Goal: Information Seeking & Learning: Learn about a topic

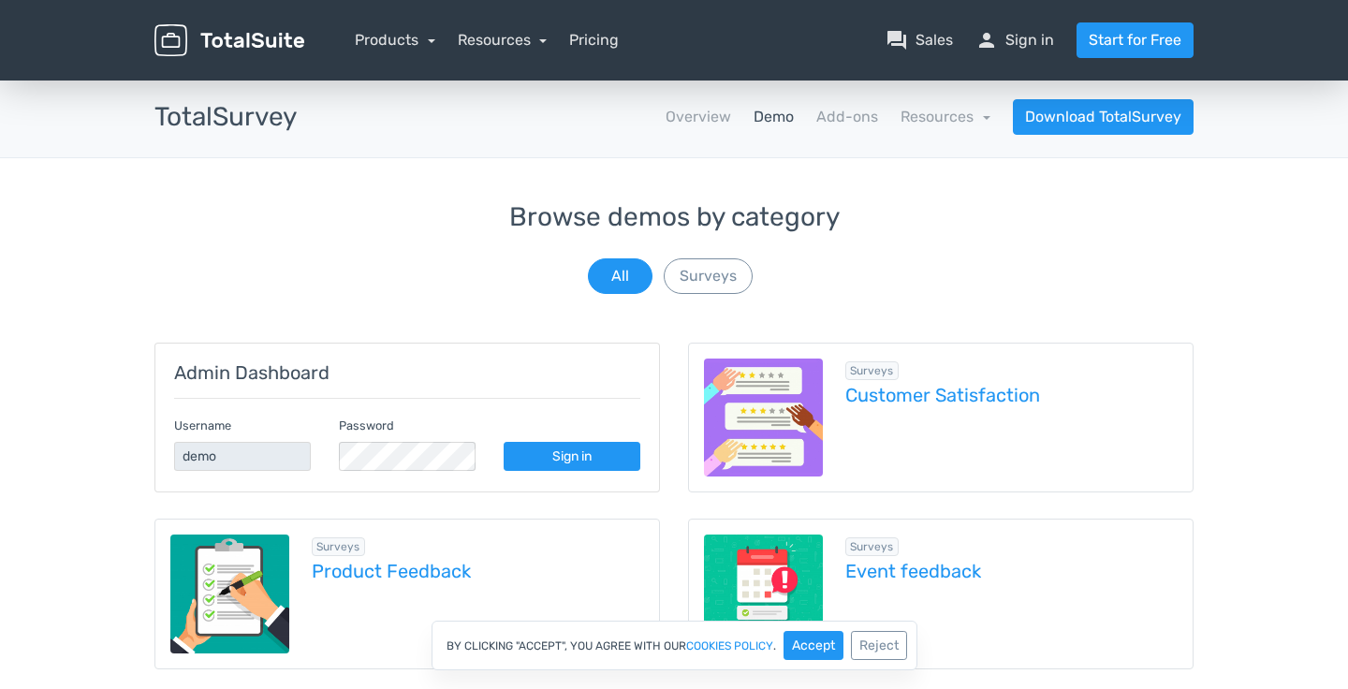
click at [266, 39] on img at bounding box center [229, 40] width 150 height 33
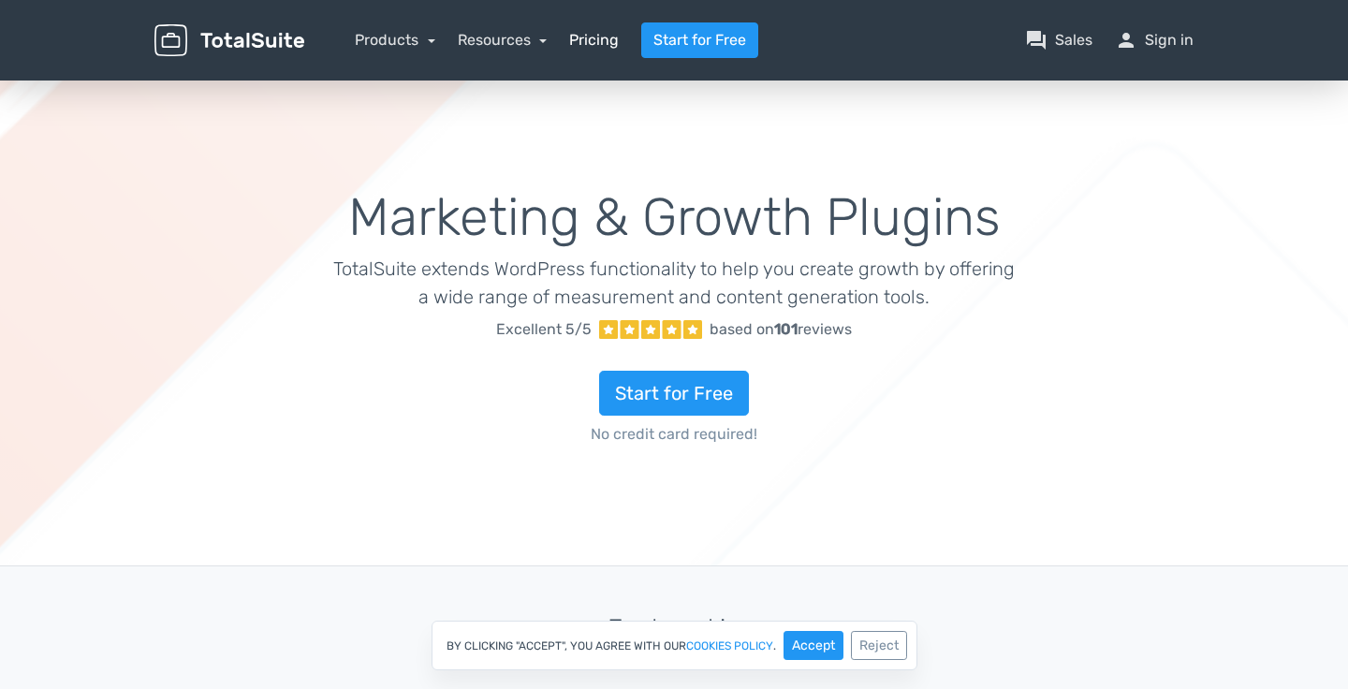
click at [604, 40] on link "Pricing" at bounding box center [594, 40] width 50 height 22
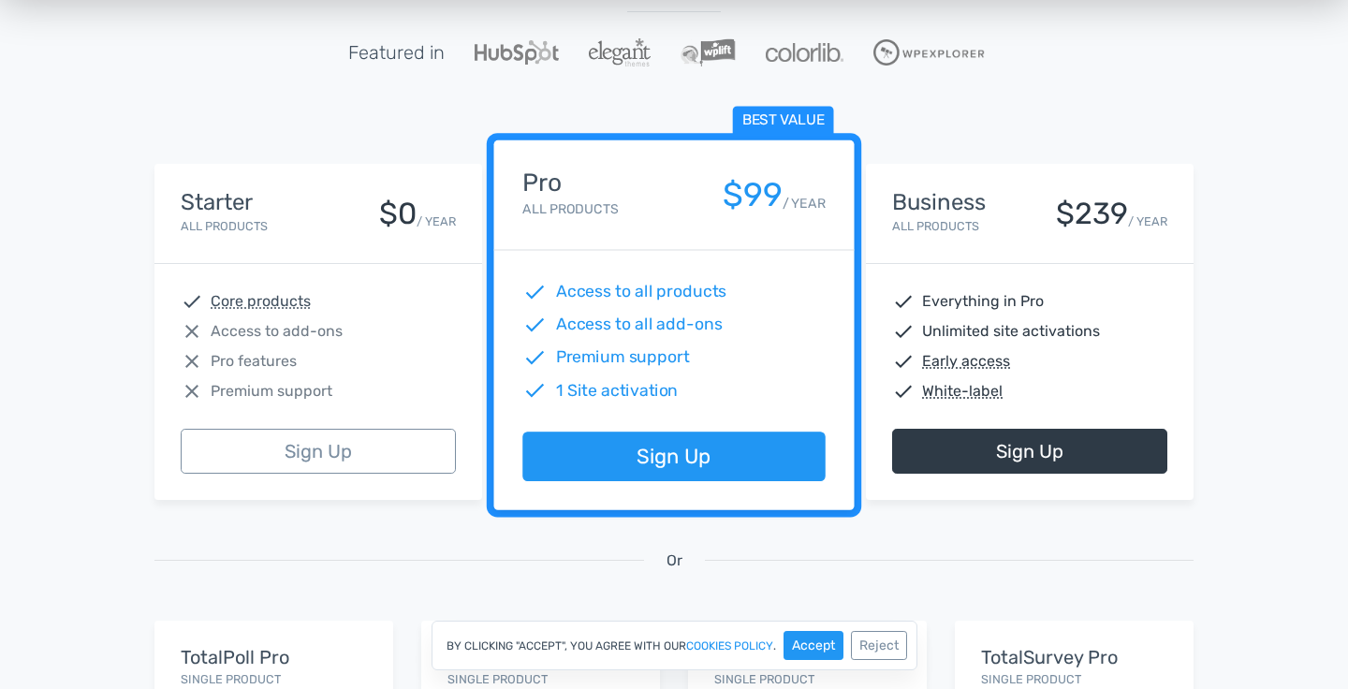
scroll to position [249, 0]
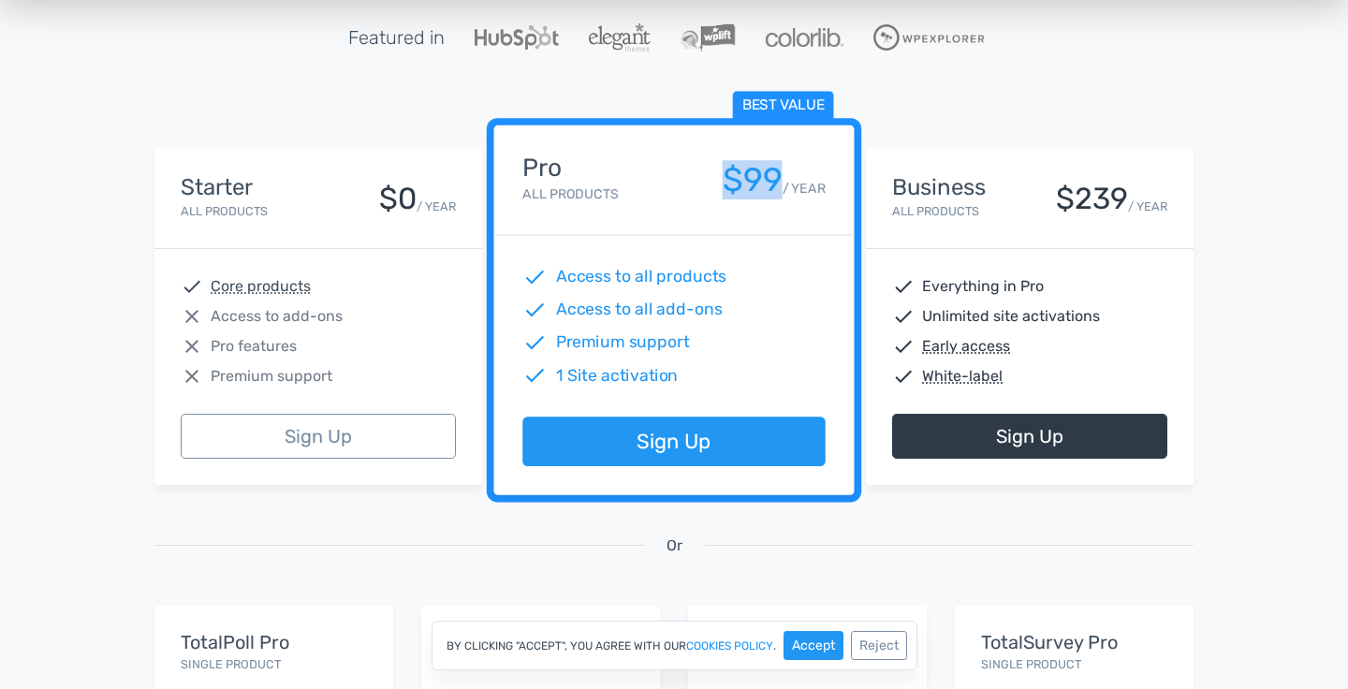
drag, startPoint x: 780, startPoint y: 187, endPoint x: 711, endPoint y: 185, distance: 68.4
click at [711, 185] on div "Pro All Products $99 / YEAR" at bounding box center [673, 179] width 302 height 51
click at [737, 185] on div "$99" at bounding box center [753, 180] width 60 height 37
drag, startPoint x: 731, startPoint y: 184, endPoint x: 775, endPoint y: 183, distance: 44.0
click at [776, 183] on div "$99" at bounding box center [753, 180] width 60 height 37
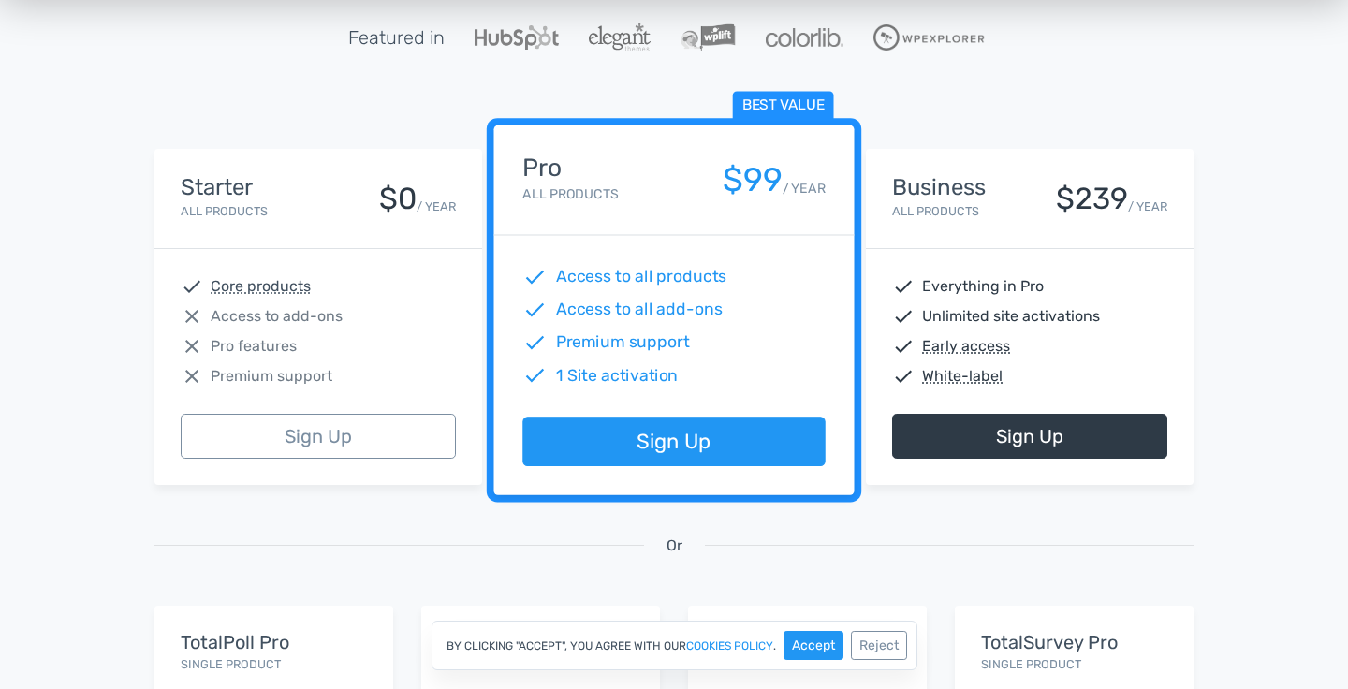
click at [783, 184] on small "/ YEAR" at bounding box center [804, 189] width 43 height 20
drag, startPoint x: 780, startPoint y: 183, endPoint x: 725, endPoint y: 183, distance: 54.3
click at [725, 183] on div "$99" at bounding box center [753, 180] width 60 height 37
click at [769, 183] on div "$99" at bounding box center [753, 180] width 60 height 37
drag, startPoint x: 559, startPoint y: 346, endPoint x: 667, endPoint y: 347, distance: 107.7
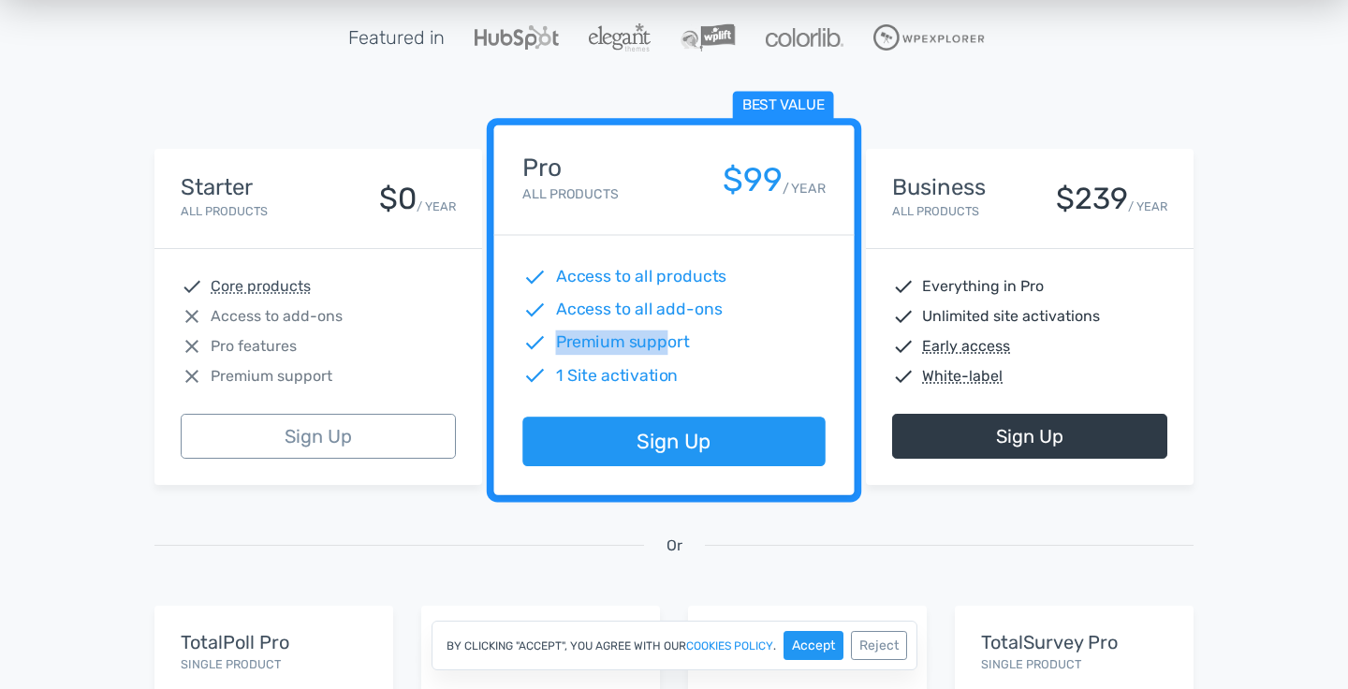
click at [666, 346] on span "Premium support" at bounding box center [623, 342] width 134 height 24
drag, startPoint x: 775, startPoint y: 182, endPoint x: 737, endPoint y: 180, distance: 38.4
click at [737, 180] on div "$99" at bounding box center [753, 180] width 60 height 37
click at [738, 183] on div "$99" at bounding box center [753, 180] width 60 height 37
drag, startPoint x: 779, startPoint y: 185, endPoint x: 725, endPoint y: 185, distance: 53.4
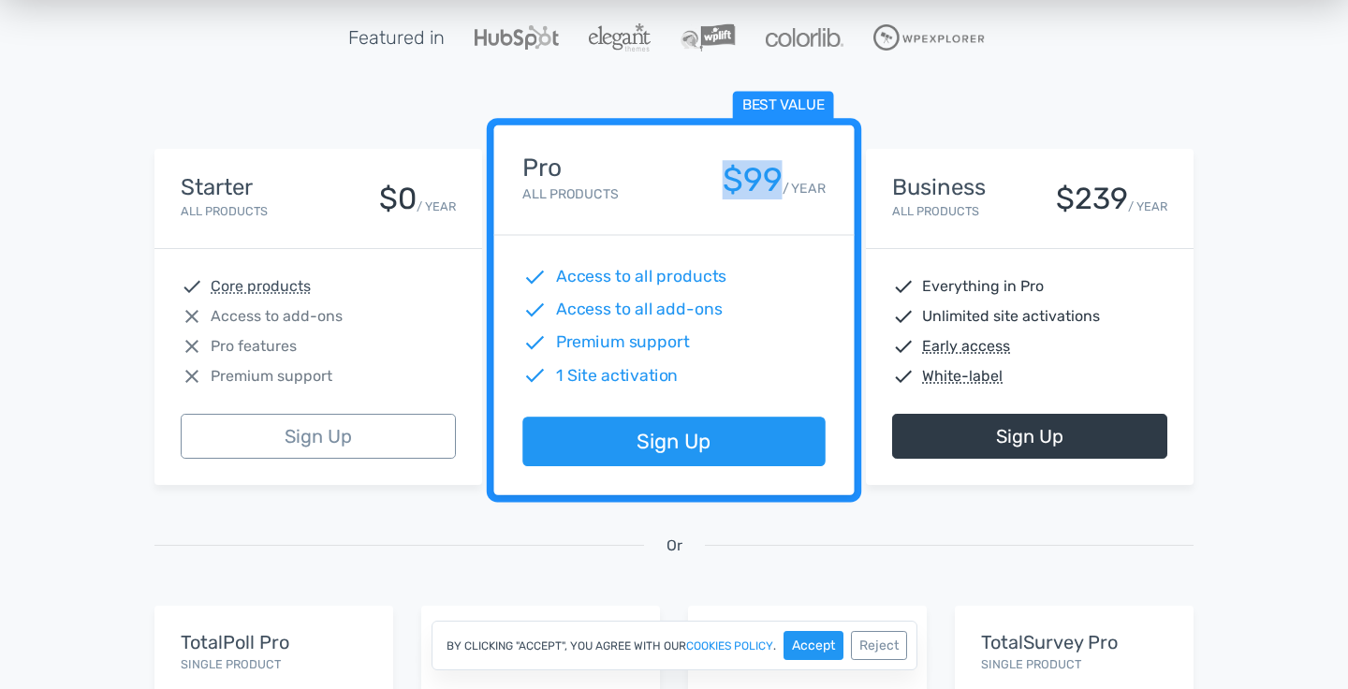
click at [725, 185] on div "$99" at bounding box center [753, 180] width 60 height 37
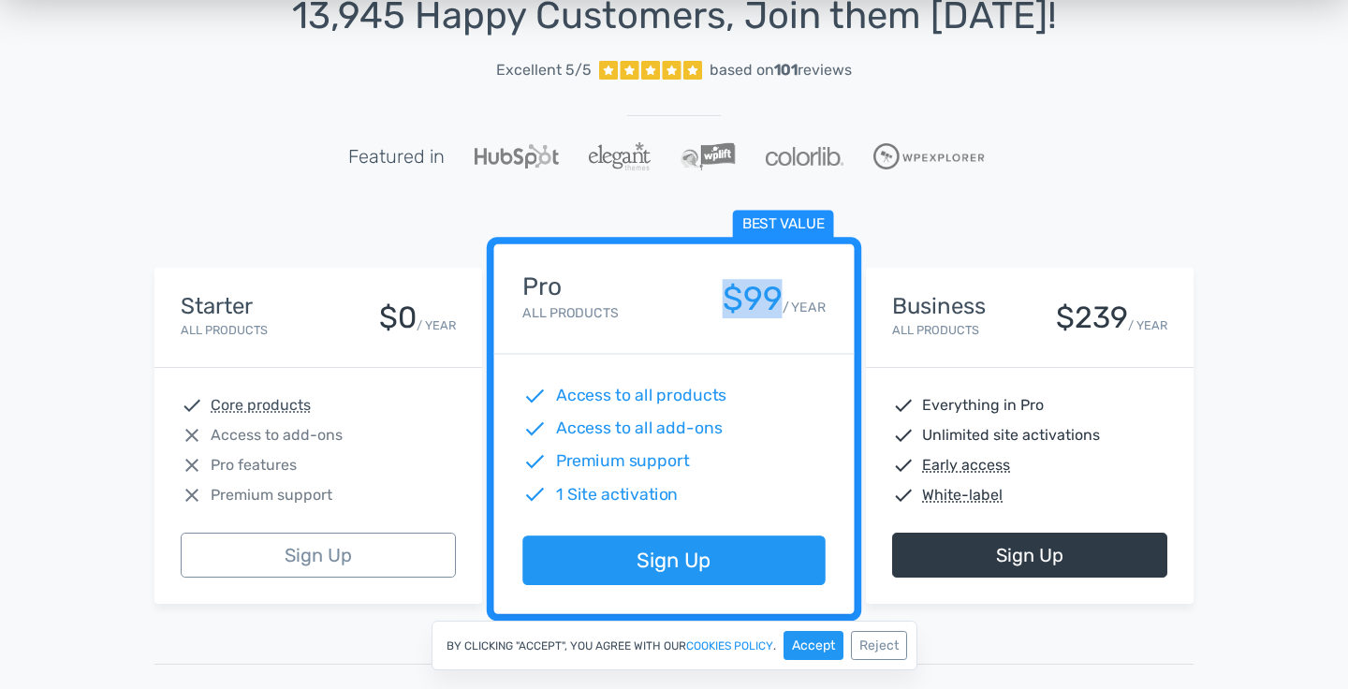
scroll to position [99, 0]
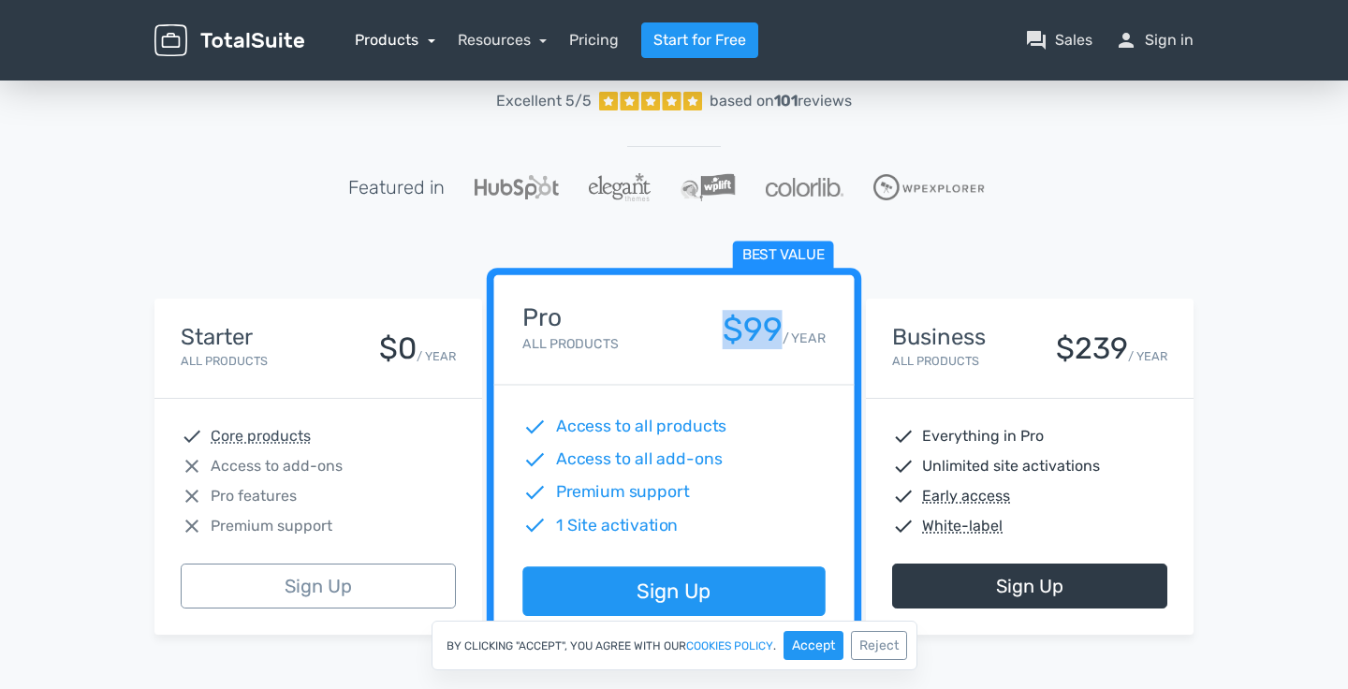
click at [429, 43] on link "Products" at bounding box center [395, 40] width 81 height 18
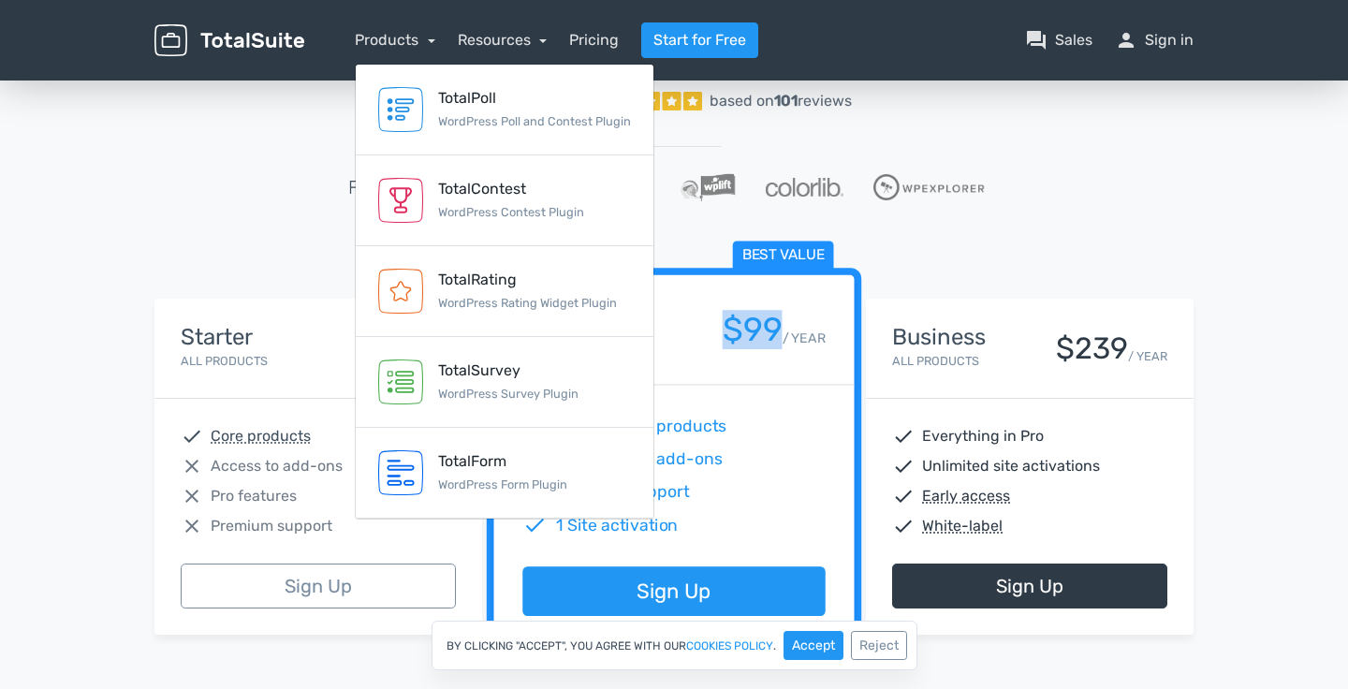
click at [774, 330] on div "$99" at bounding box center [753, 330] width 60 height 37
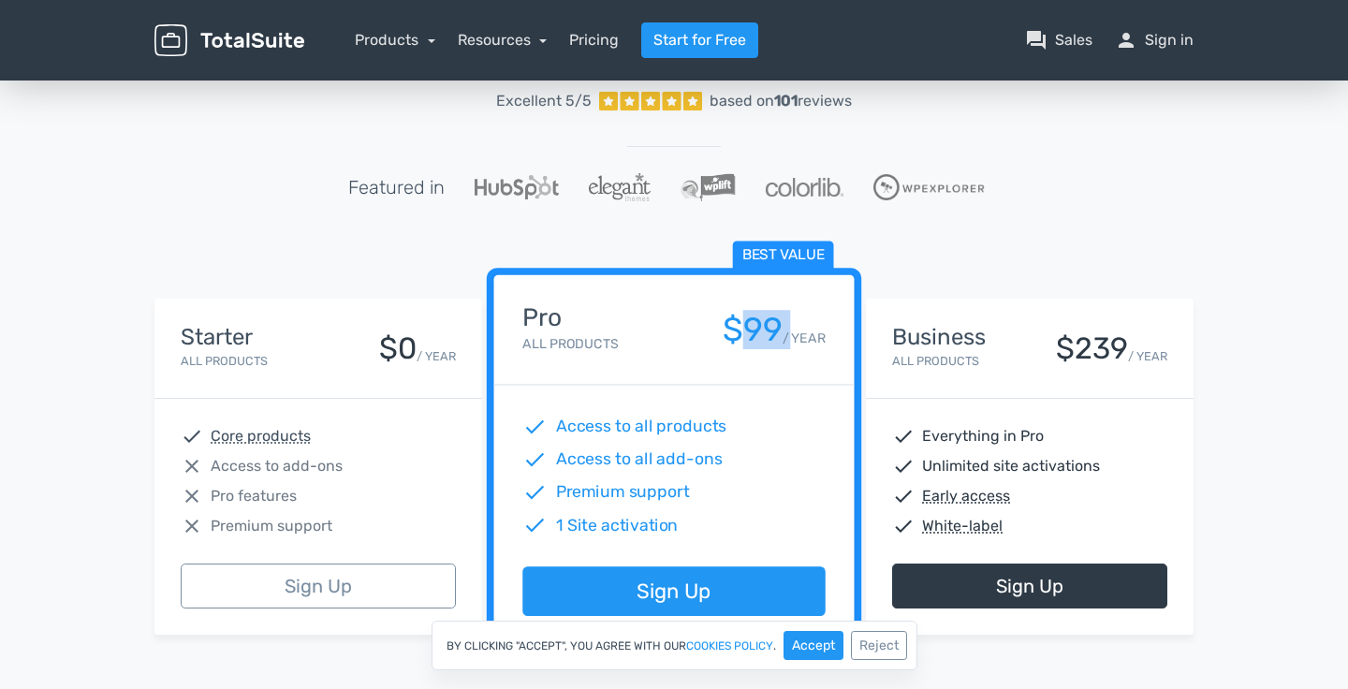
drag, startPoint x: 774, startPoint y: 330, endPoint x: 735, endPoint y: 330, distance: 39.3
click at [735, 330] on div "$99" at bounding box center [753, 330] width 60 height 37
click at [768, 338] on div "$99" at bounding box center [753, 330] width 60 height 37
drag, startPoint x: 728, startPoint y: 335, endPoint x: 797, endPoint y: 341, distance: 68.6
click at [798, 341] on div "$99 / YEAR" at bounding box center [774, 330] width 103 height 37
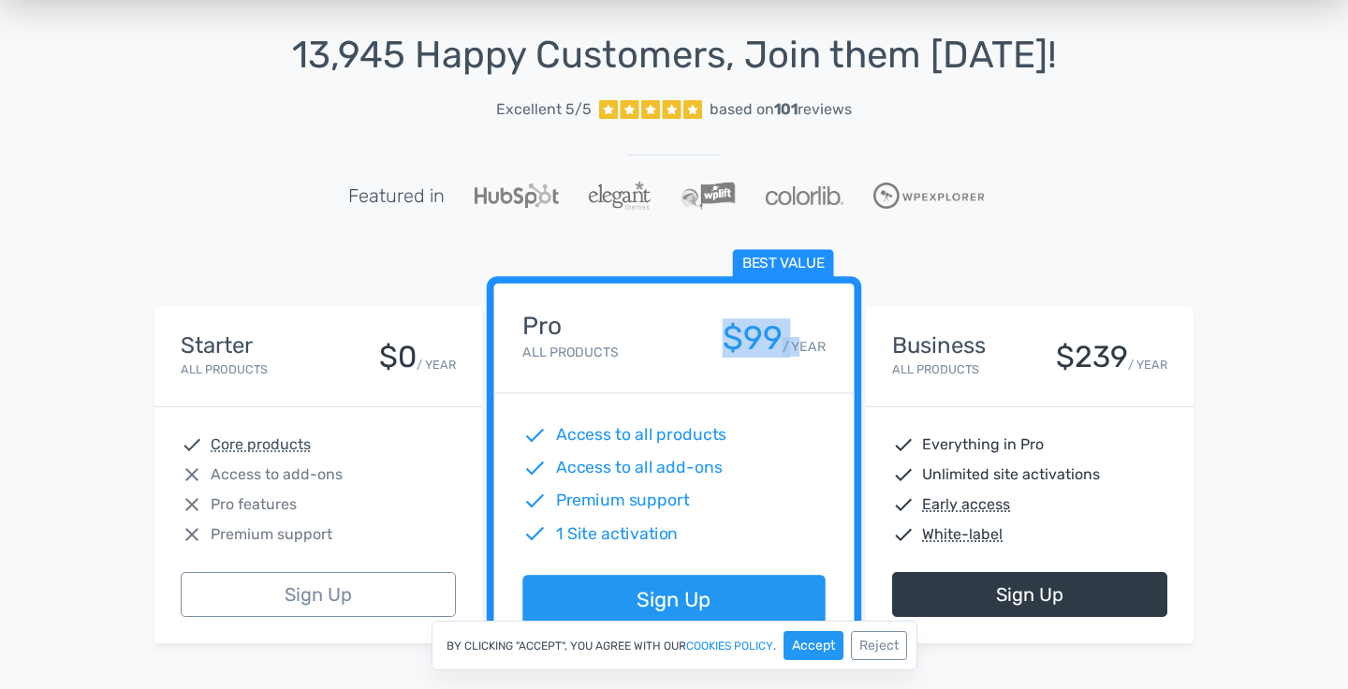
scroll to position [39, 0]
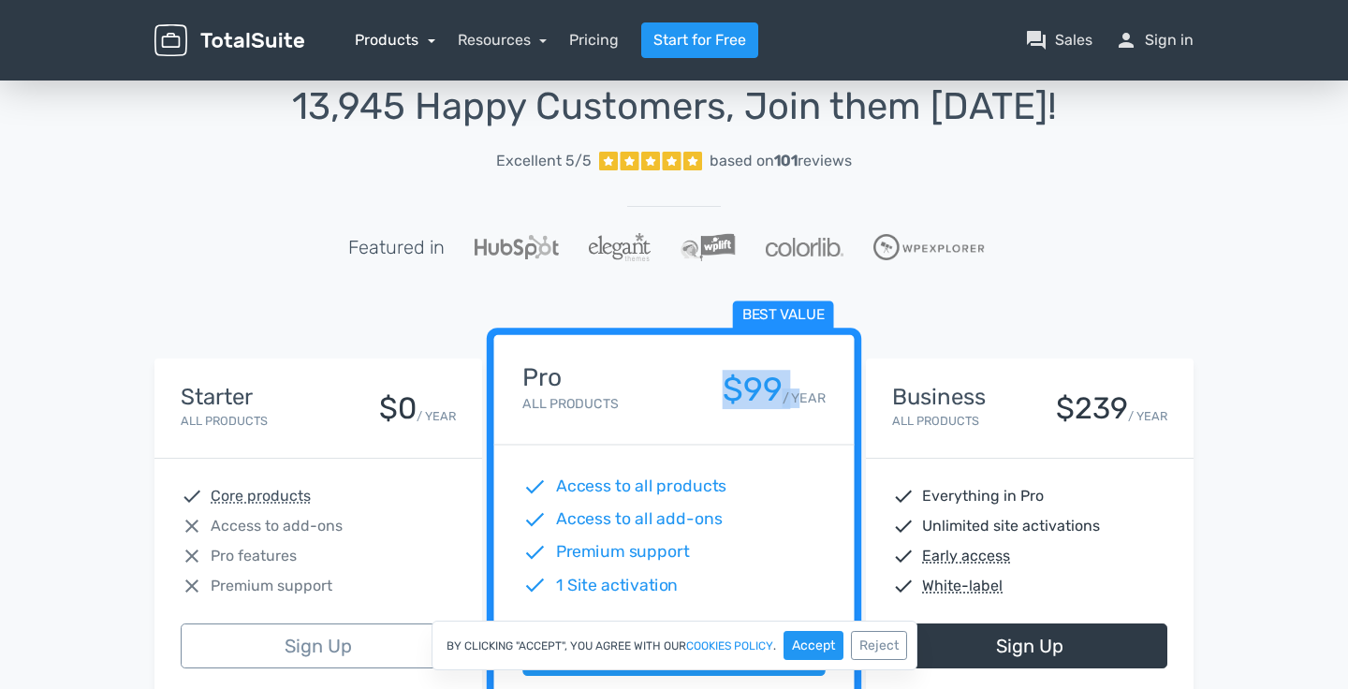
click at [422, 37] on link "Products" at bounding box center [395, 40] width 81 height 18
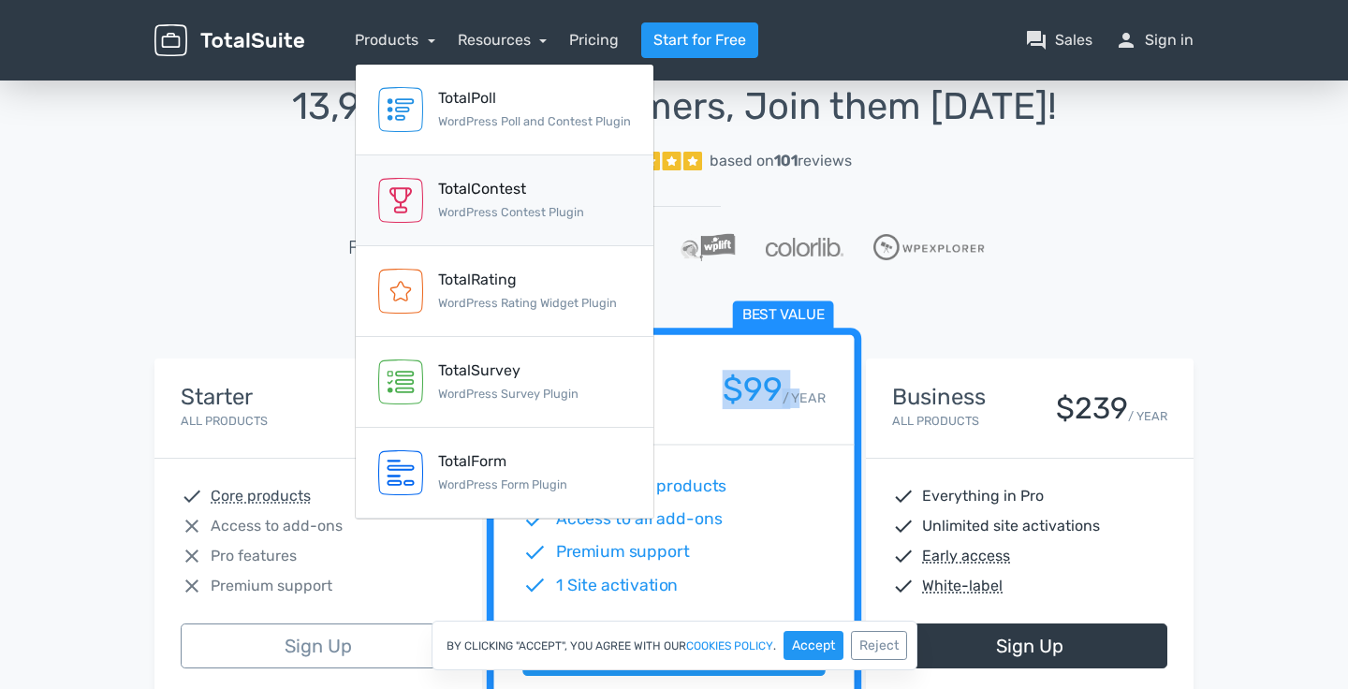
click at [539, 198] on div "TotalContest" at bounding box center [511, 189] width 146 height 22
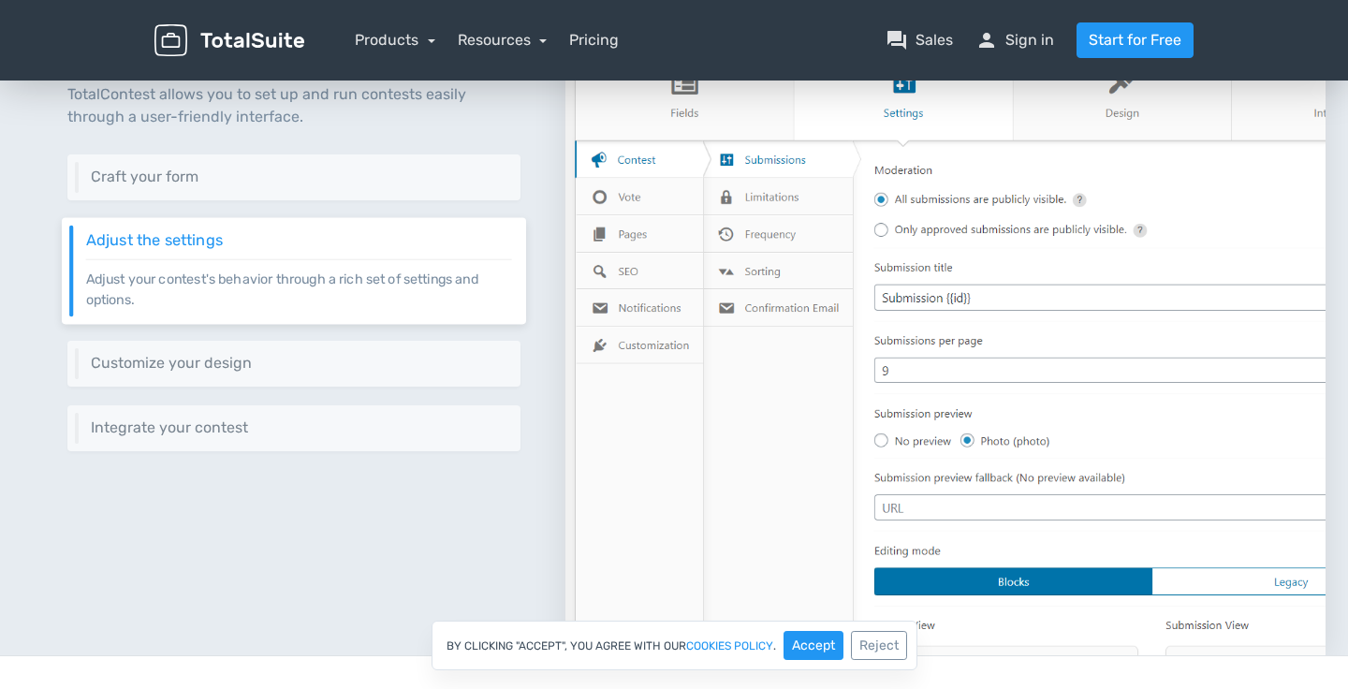
scroll to position [699, 0]
